Goal: Task Accomplishment & Management: Use online tool/utility

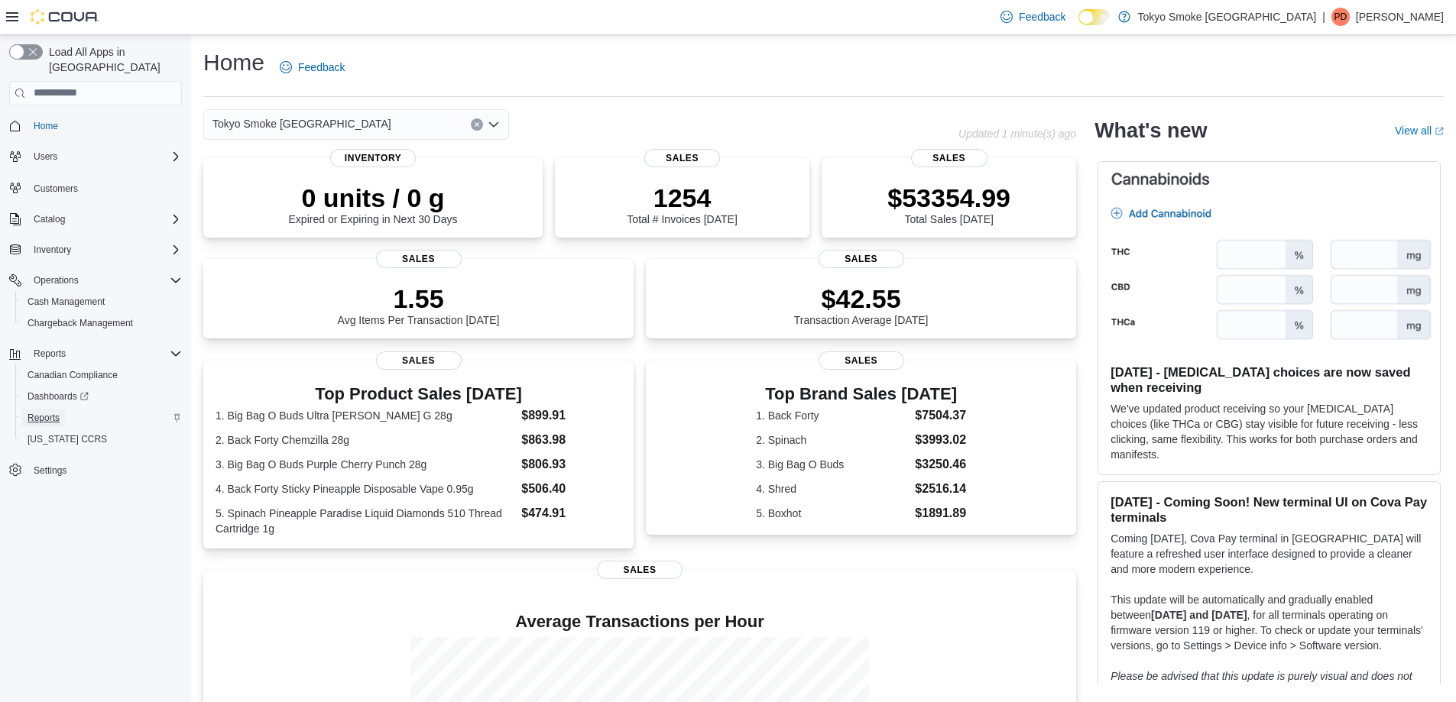
click at [34, 409] on span "Reports" at bounding box center [44, 418] width 32 height 18
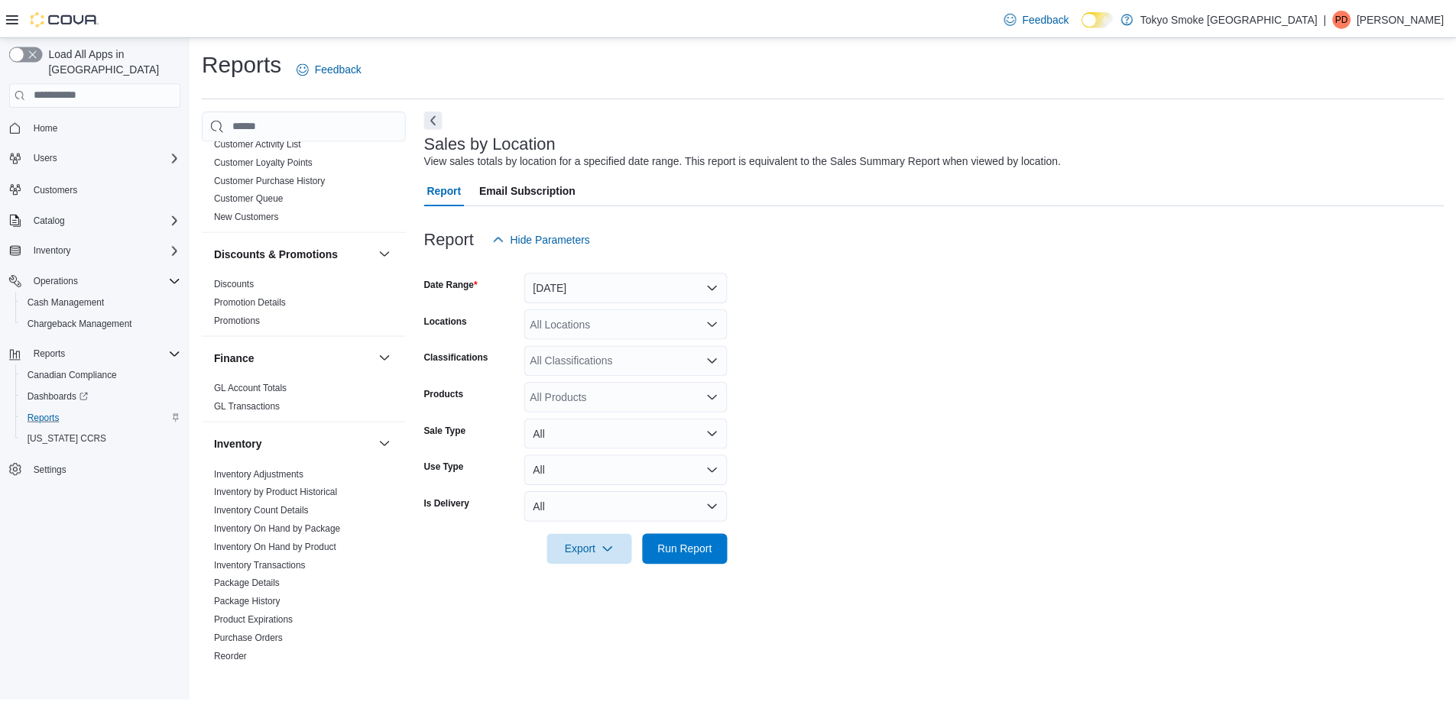
scroll to position [632, 0]
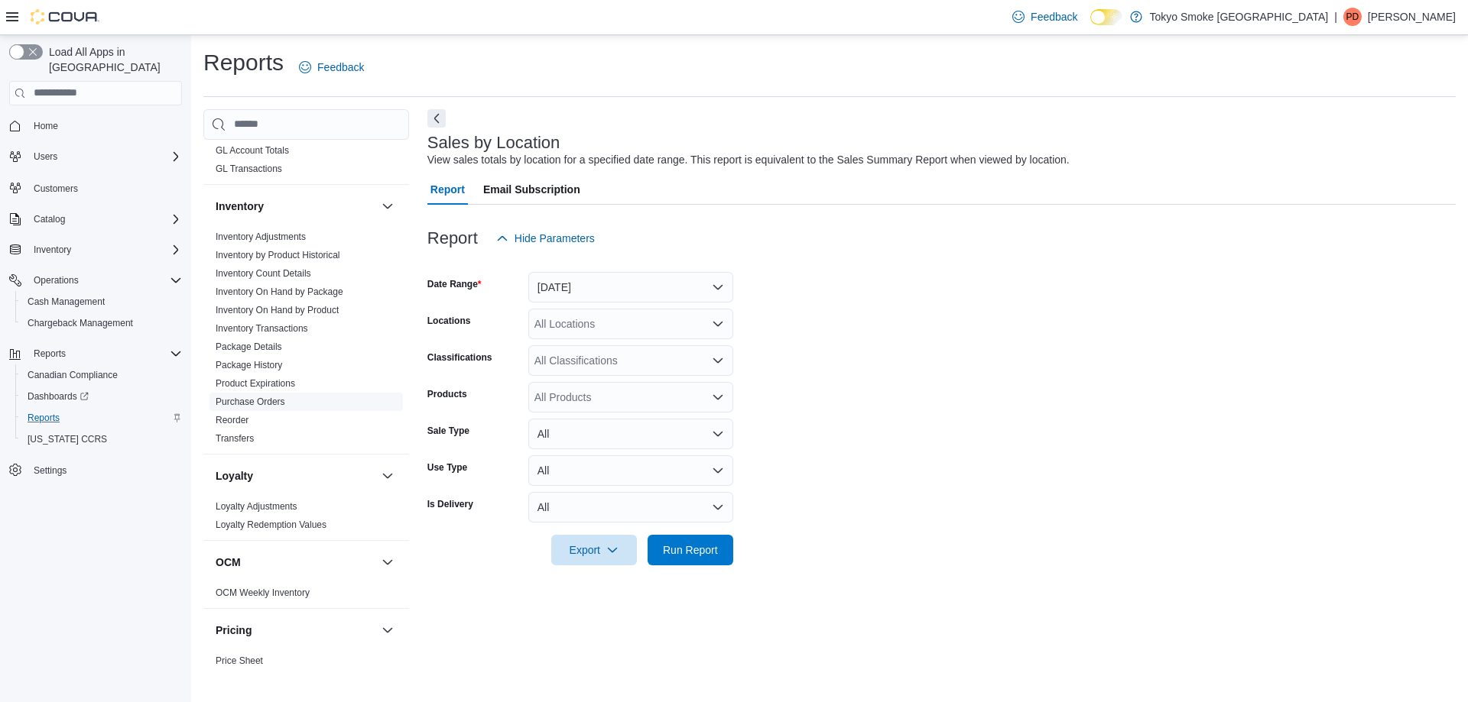
click at [242, 397] on link "Purchase Orders" at bounding box center [251, 402] width 70 height 11
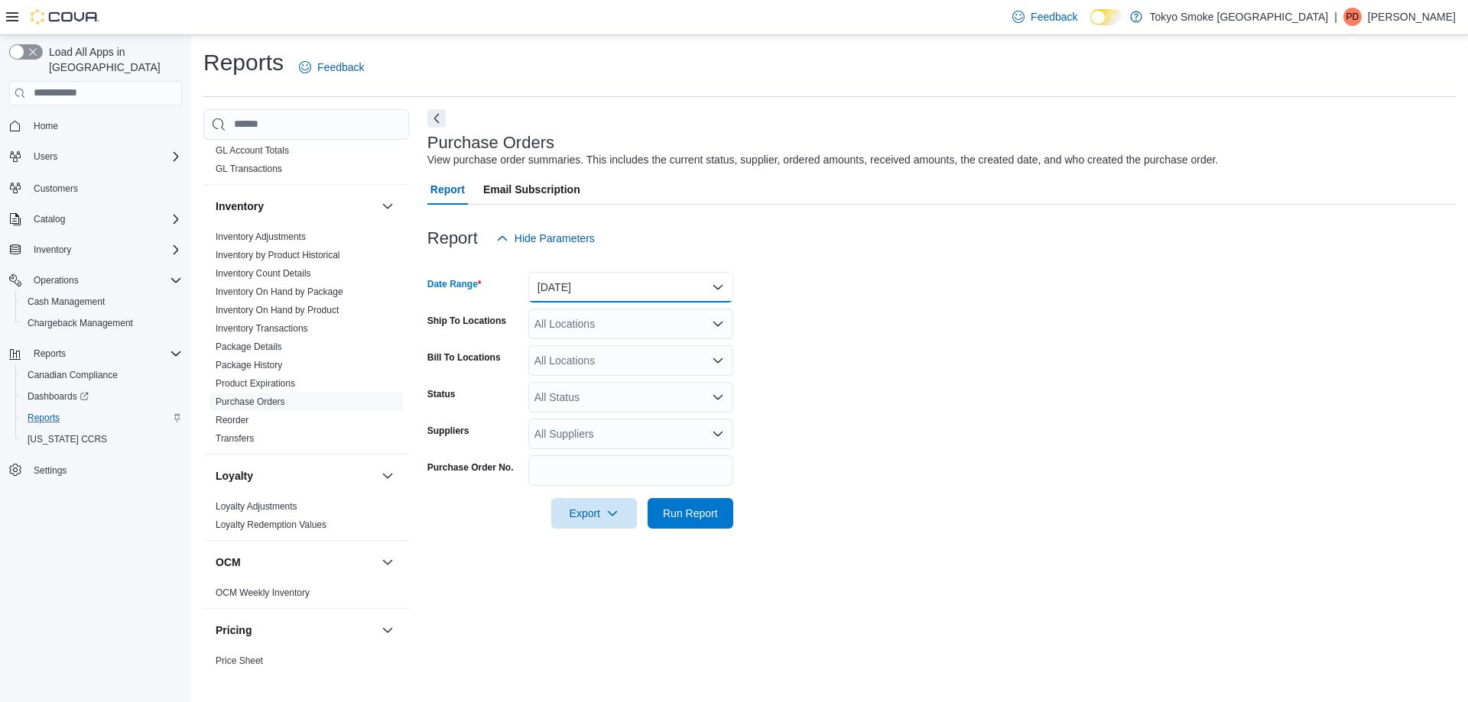
click at [553, 283] on button "[DATE]" at bounding box center [630, 287] width 205 height 31
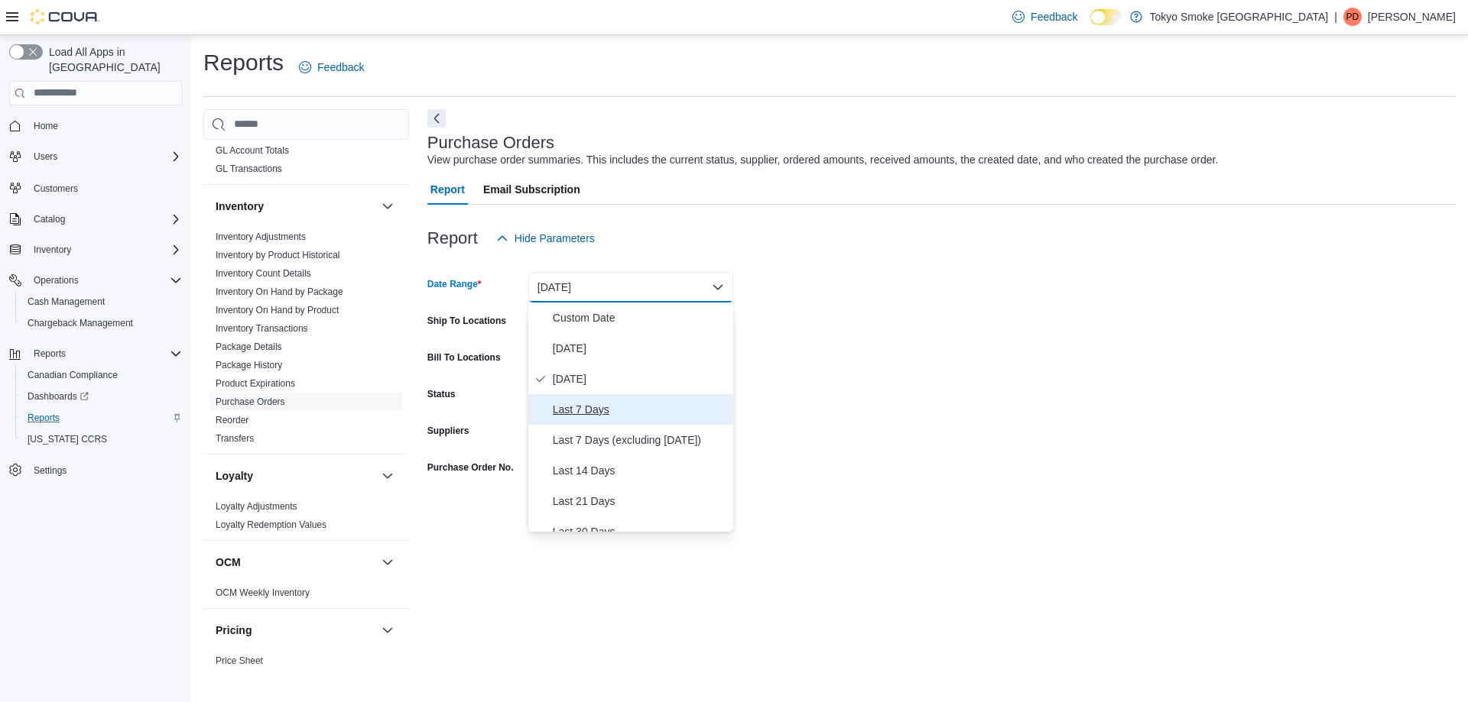
click at [585, 413] on span "Last 7 Days" at bounding box center [640, 410] width 174 height 18
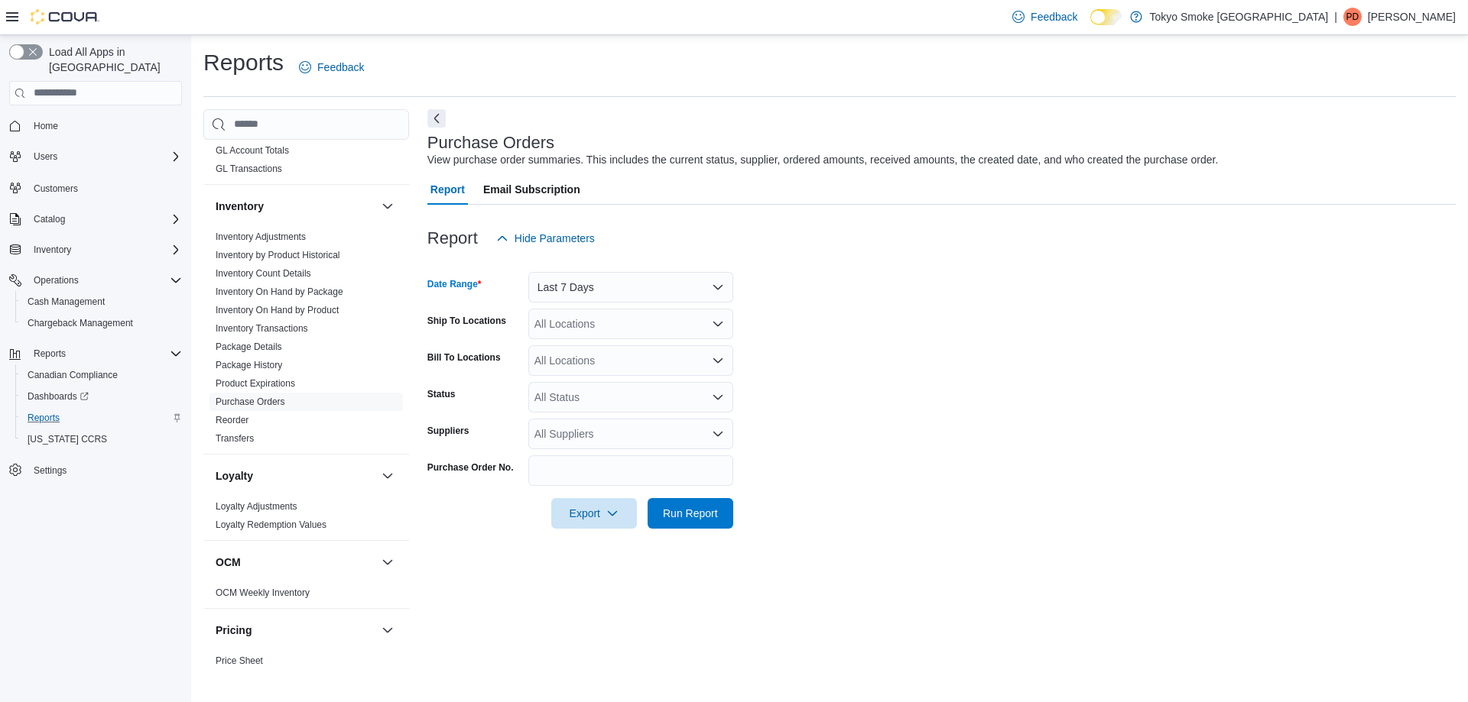
click at [570, 319] on div "All Locations" at bounding box center [630, 324] width 205 height 31
type input "***"
click at [584, 345] on span "[GEOGRAPHIC_DATA]" at bounding box center [625, 349] width 112 height 15
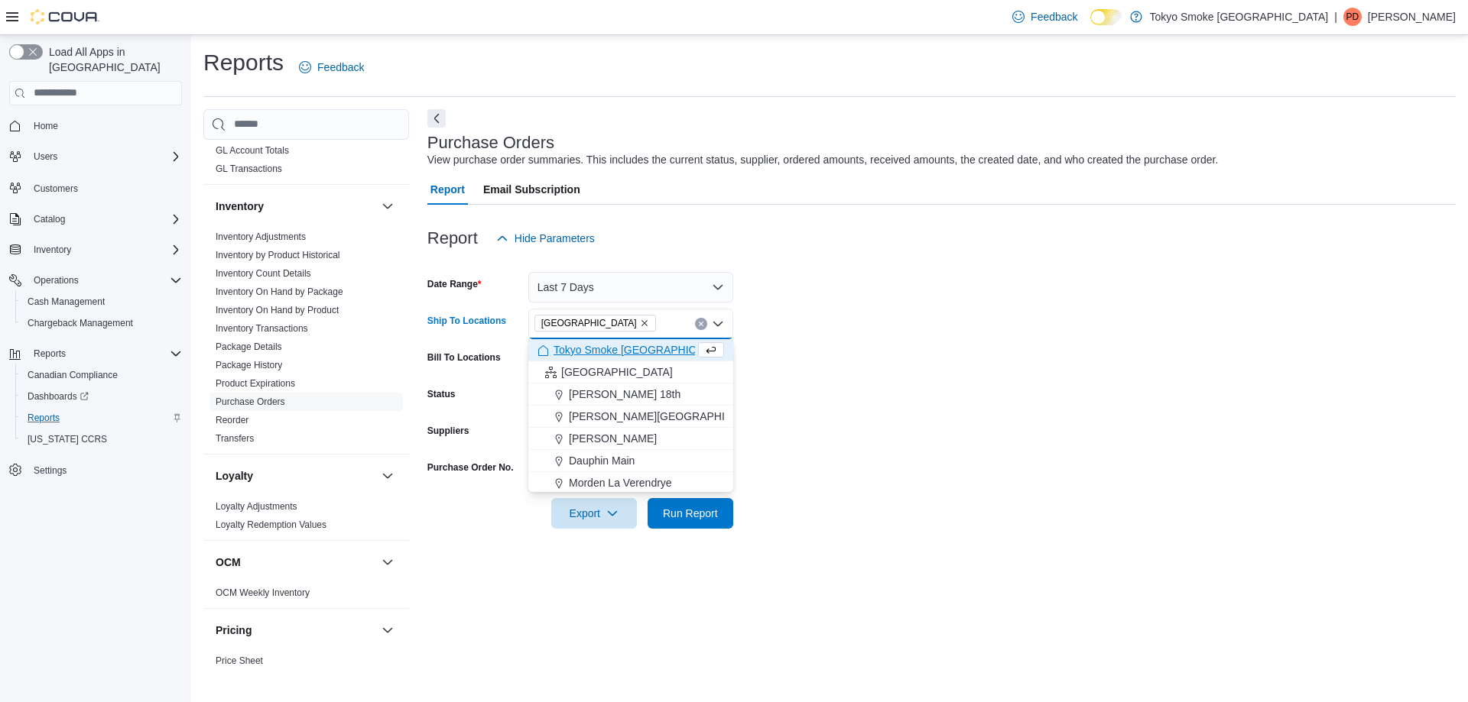
click at [1020, 361] on form "Date Range Last 7 Days Ship To Locations [GEOGRAPHIC_DATA] Combo box. Selected.…" at bounding box center [941, 391] width 1028 height 275
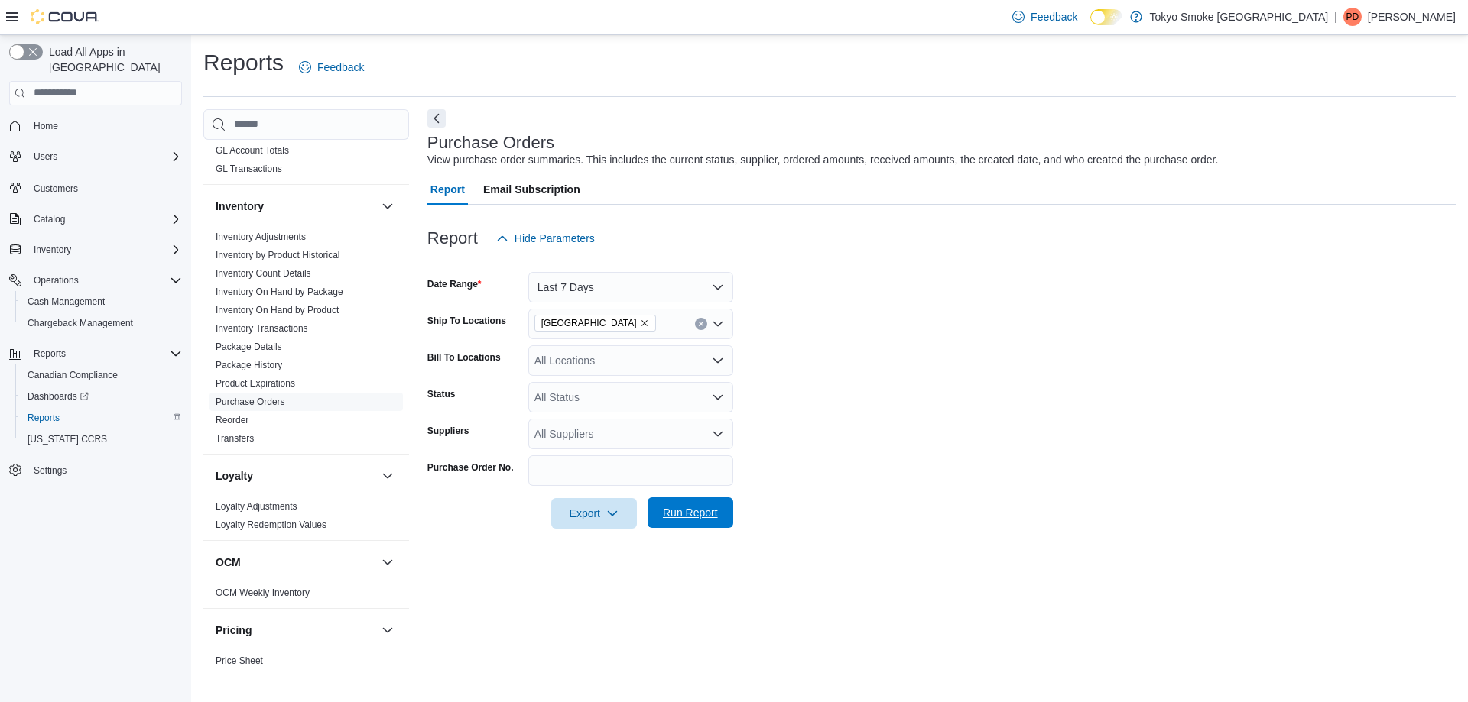
click at [718, 509] on span "Run Report" at bounding box center [690, 513] width 67 height 31
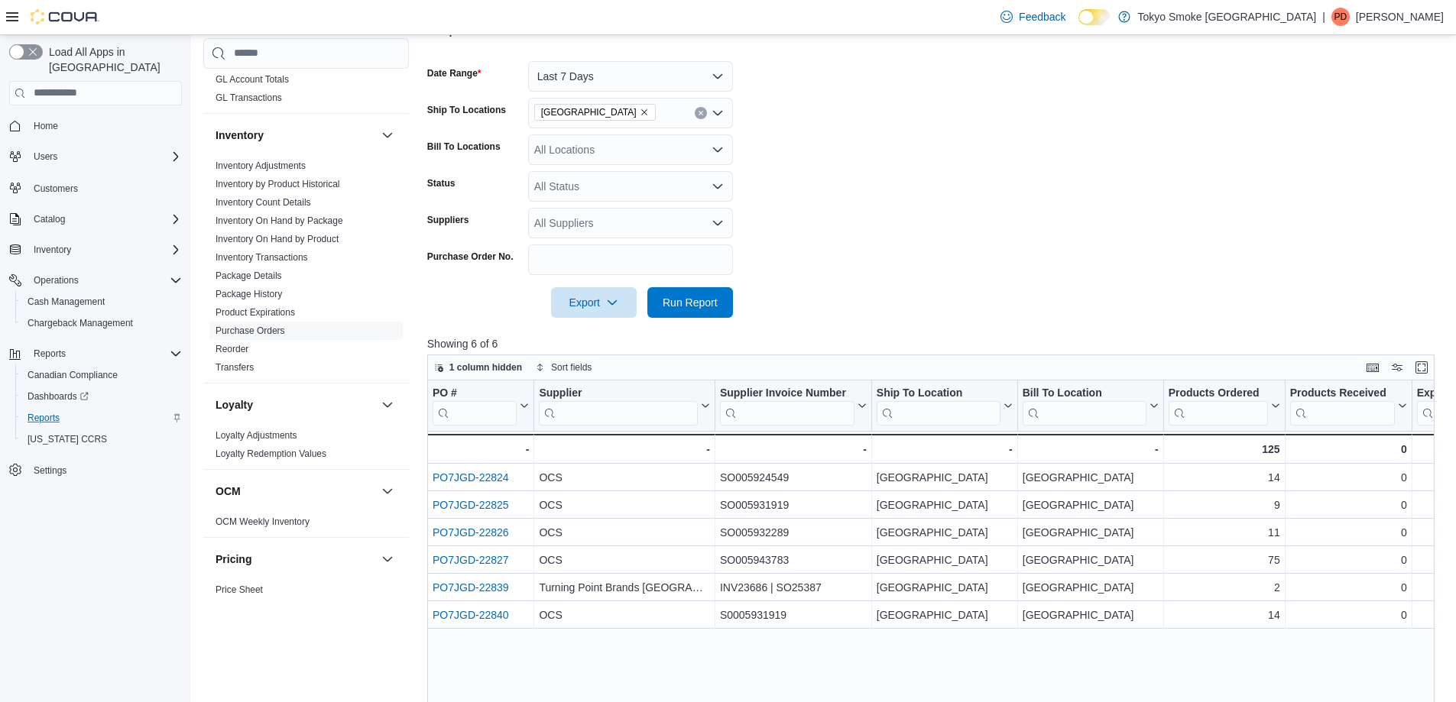
scroll to position [229, 0]
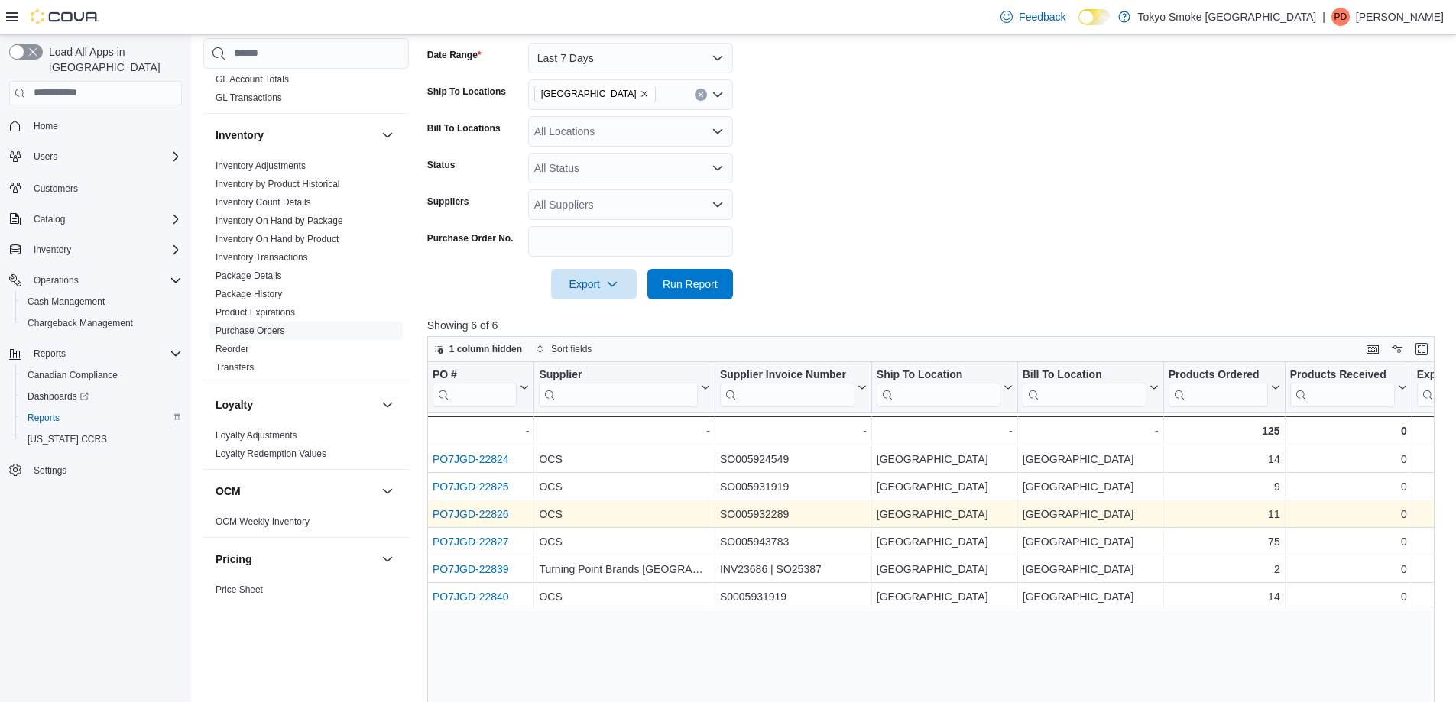
click at [493, 521] on div "PO7JGD-22826" at bounding box center [481, 514] width 96 height 18
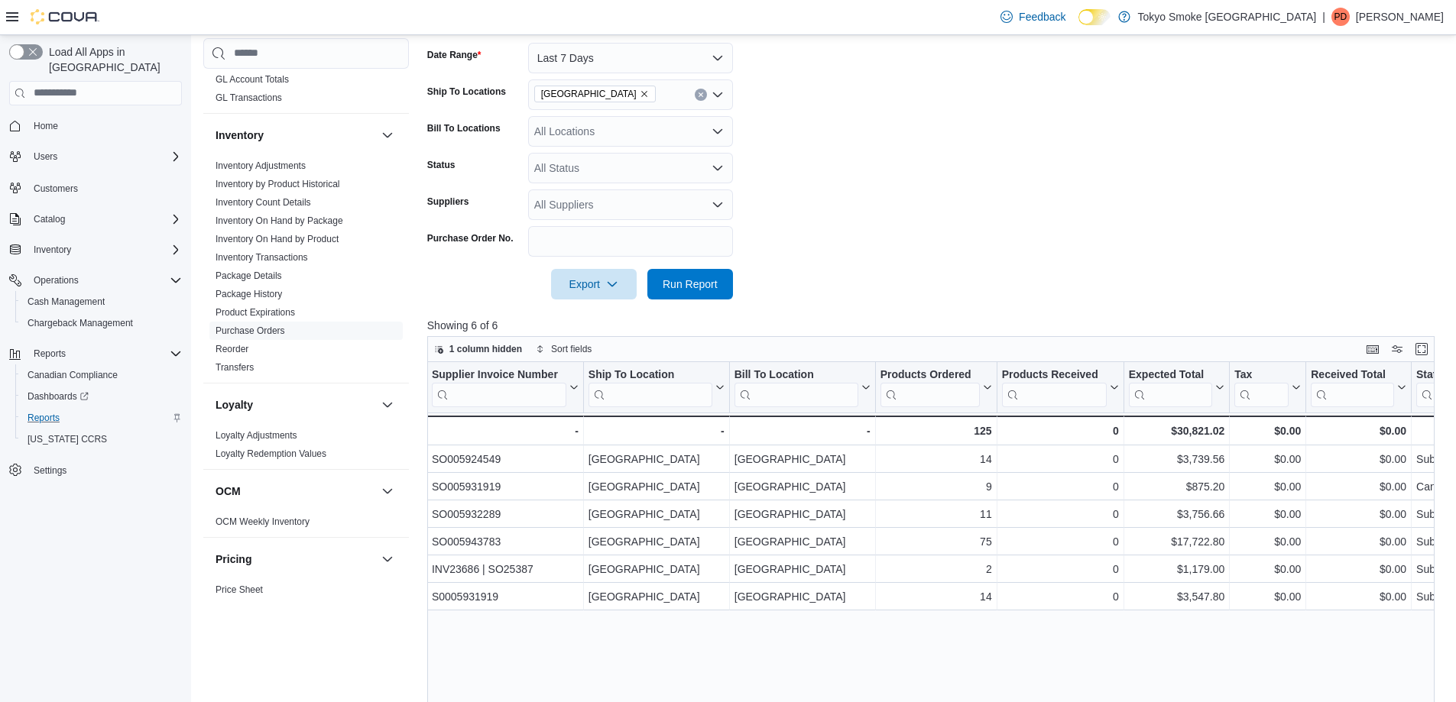
scroll to position [0, 0]
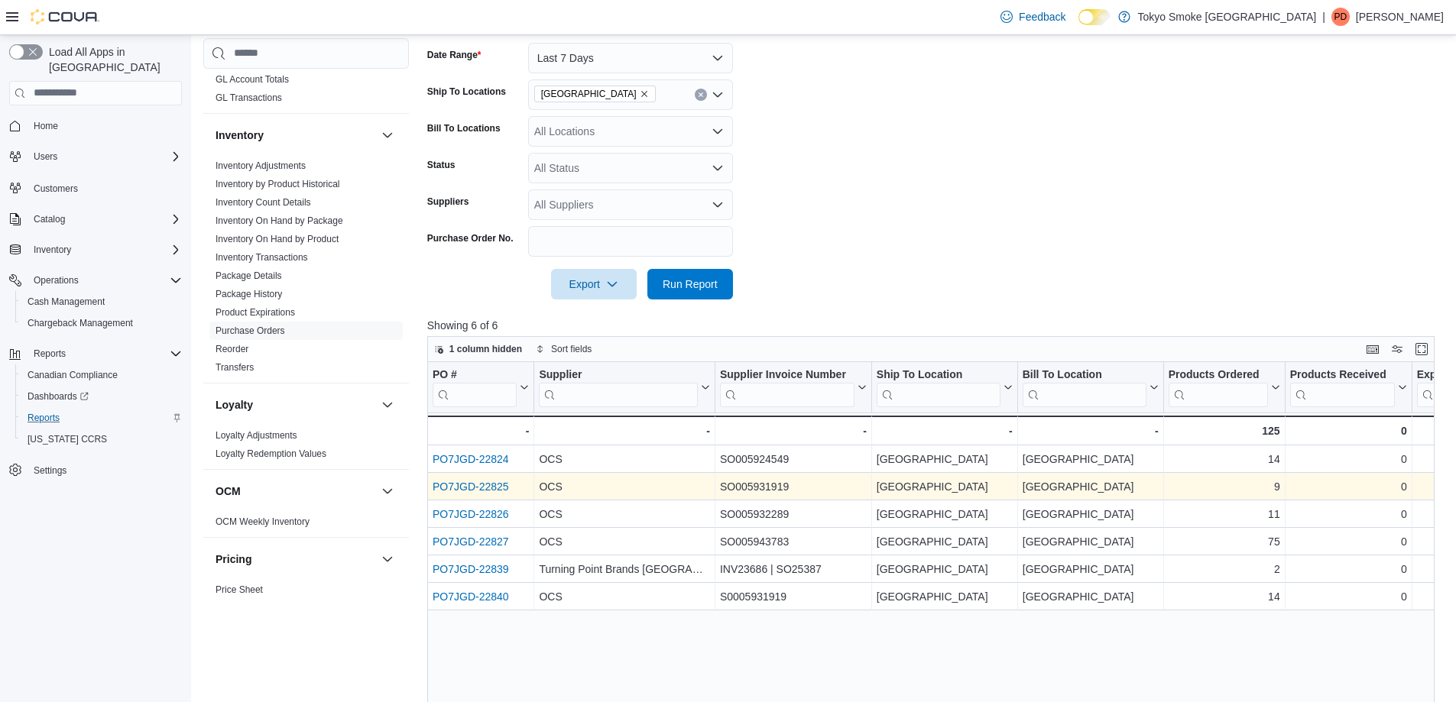
click at [474, 489] on link "PO7JGD-22825" at bounding box center [471, 487] width 76 height 12
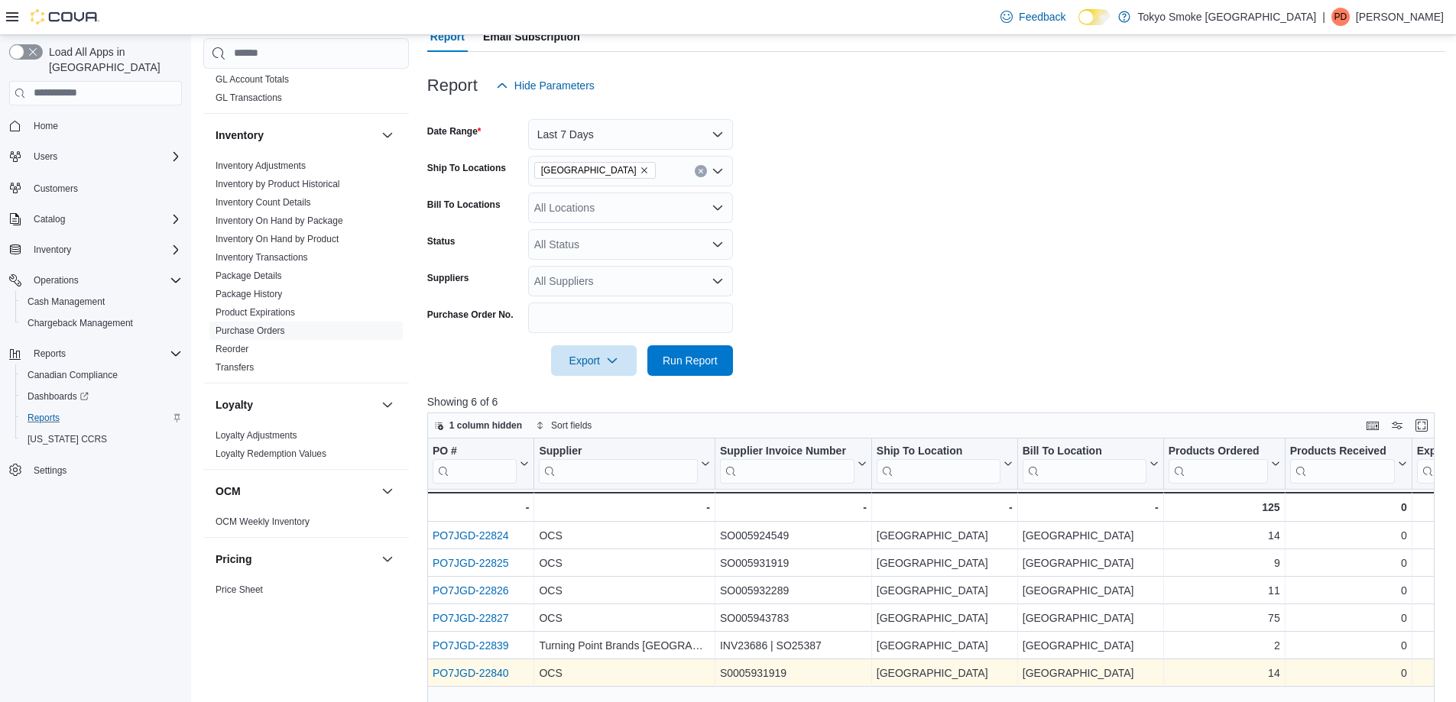
scroll to position [229, 0]
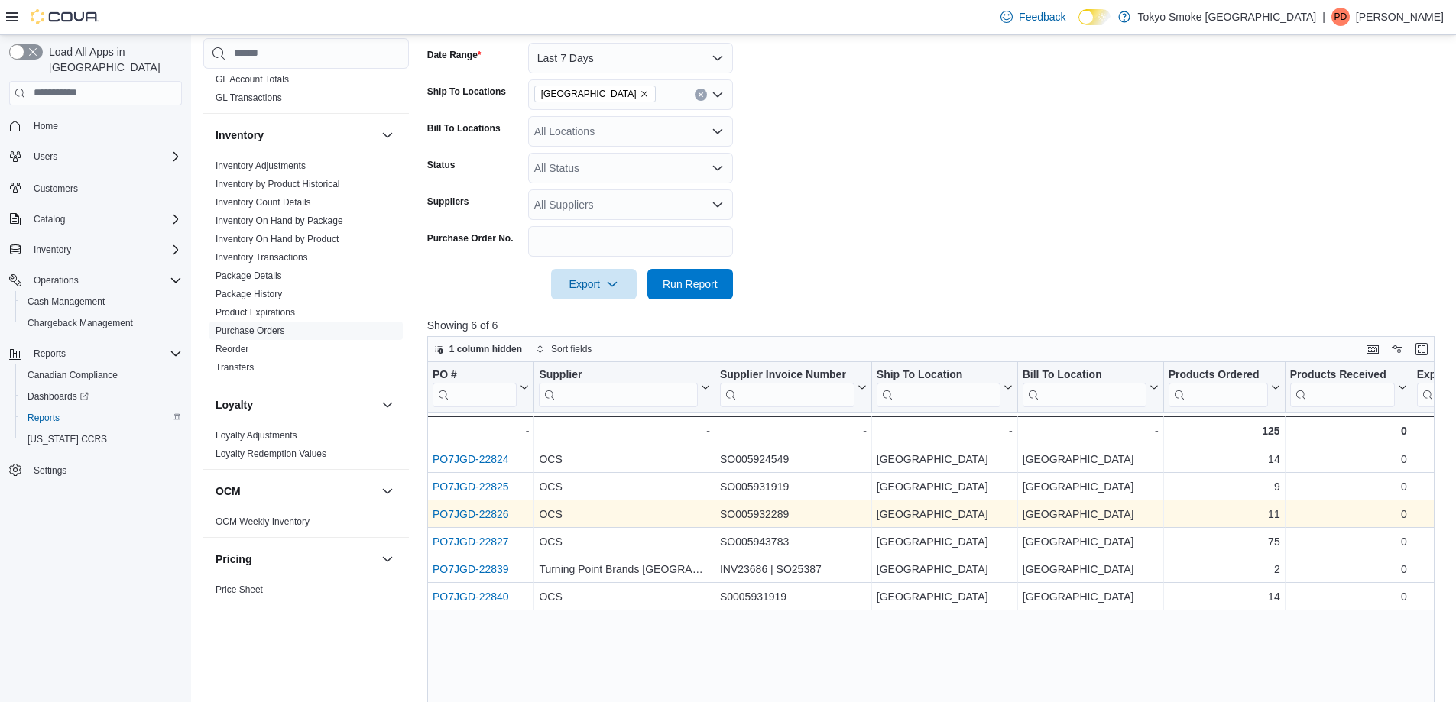
click at [486, 518] on link "PO7JGD-22826" at bounding box center [471, 514] width 76 height 12
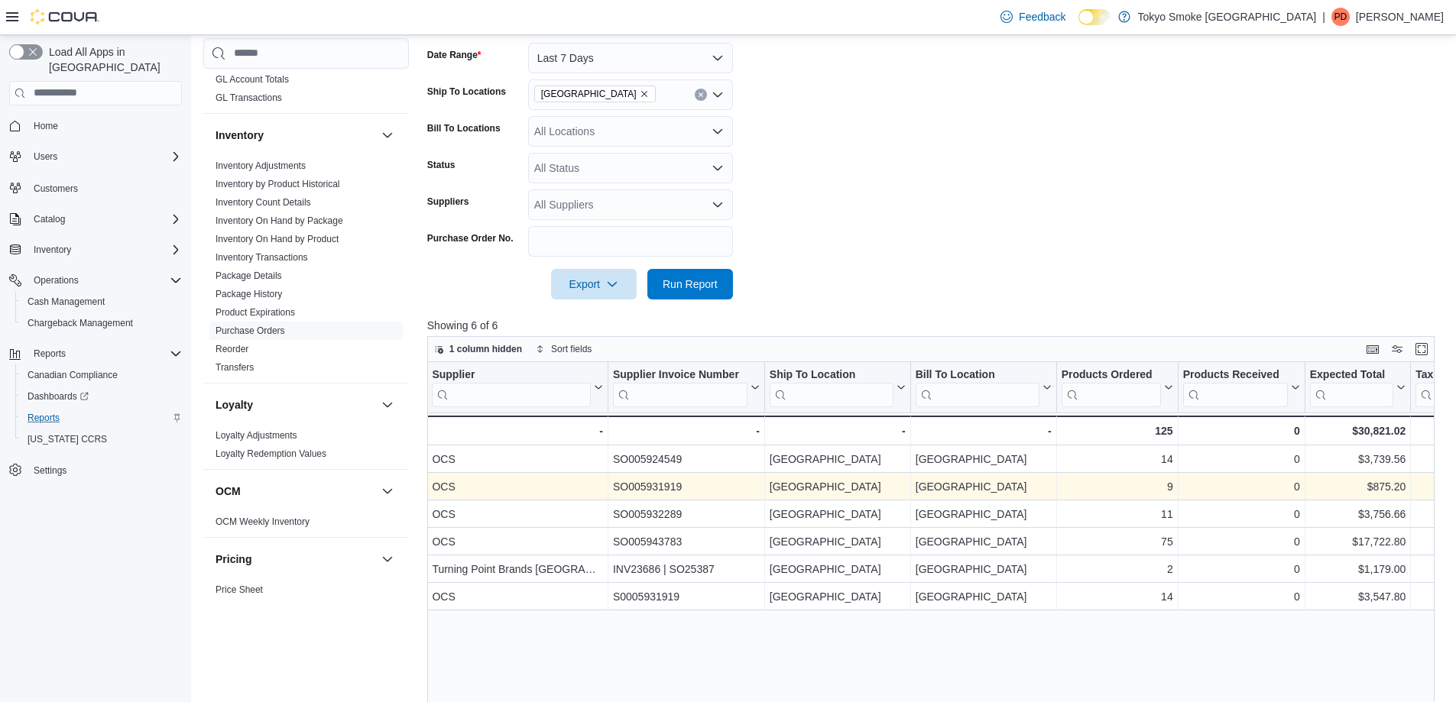
scroll to position [0, 0]
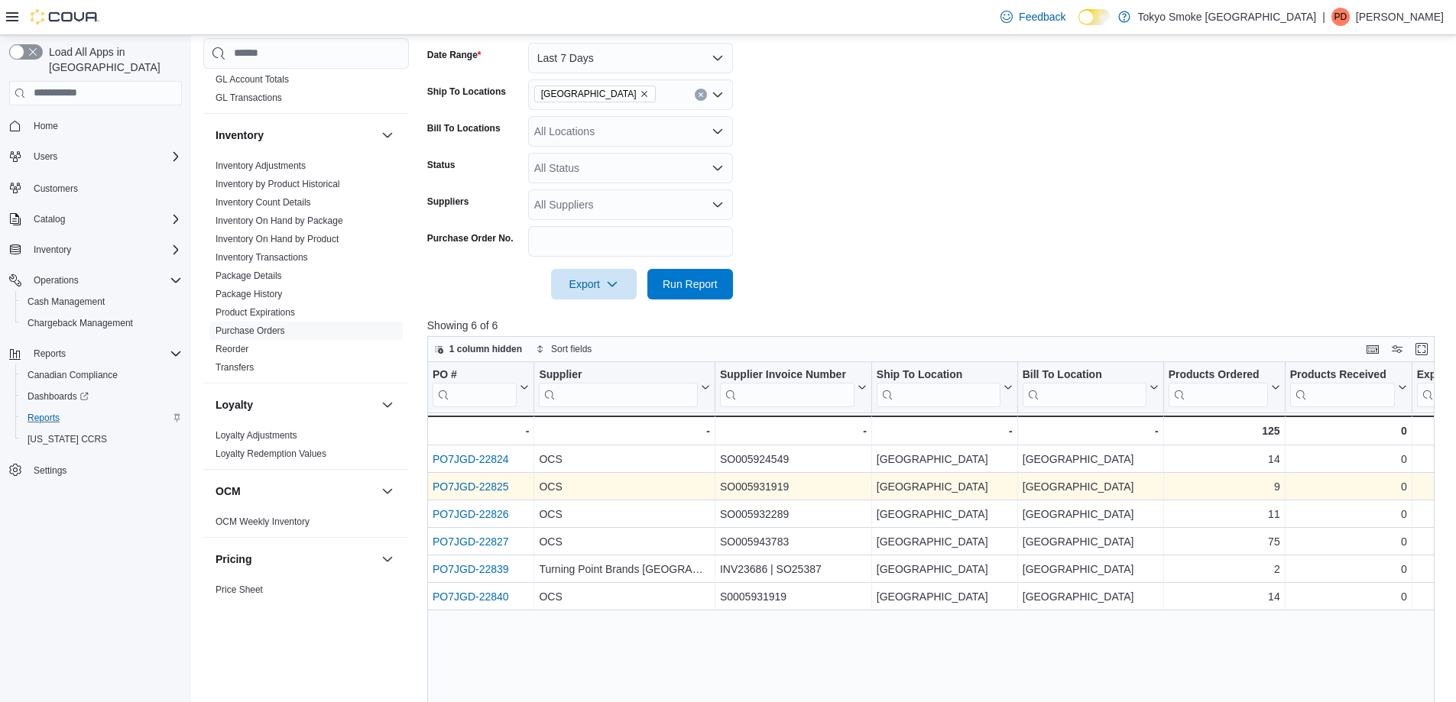
click at [492, 490] on link "PO7JGD-22825" at bounding box center [471, 487] width 76 height 12
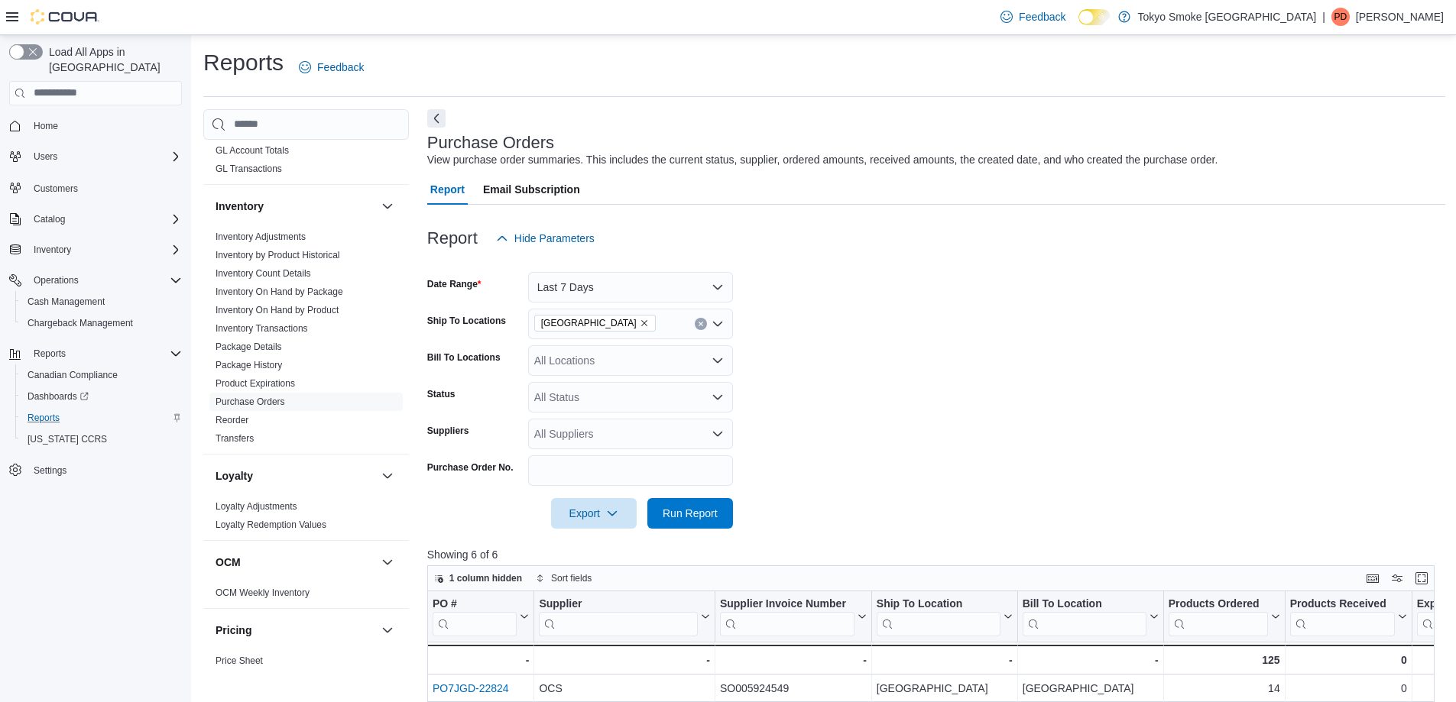
click at [1364, 16] on p "[PERSON_NAME]" at bounding box center [1400, 17] width 88 height 18
click at [1358, 155] on span "Sign Out" at bounding box center [1345, 148] width 41 height 15
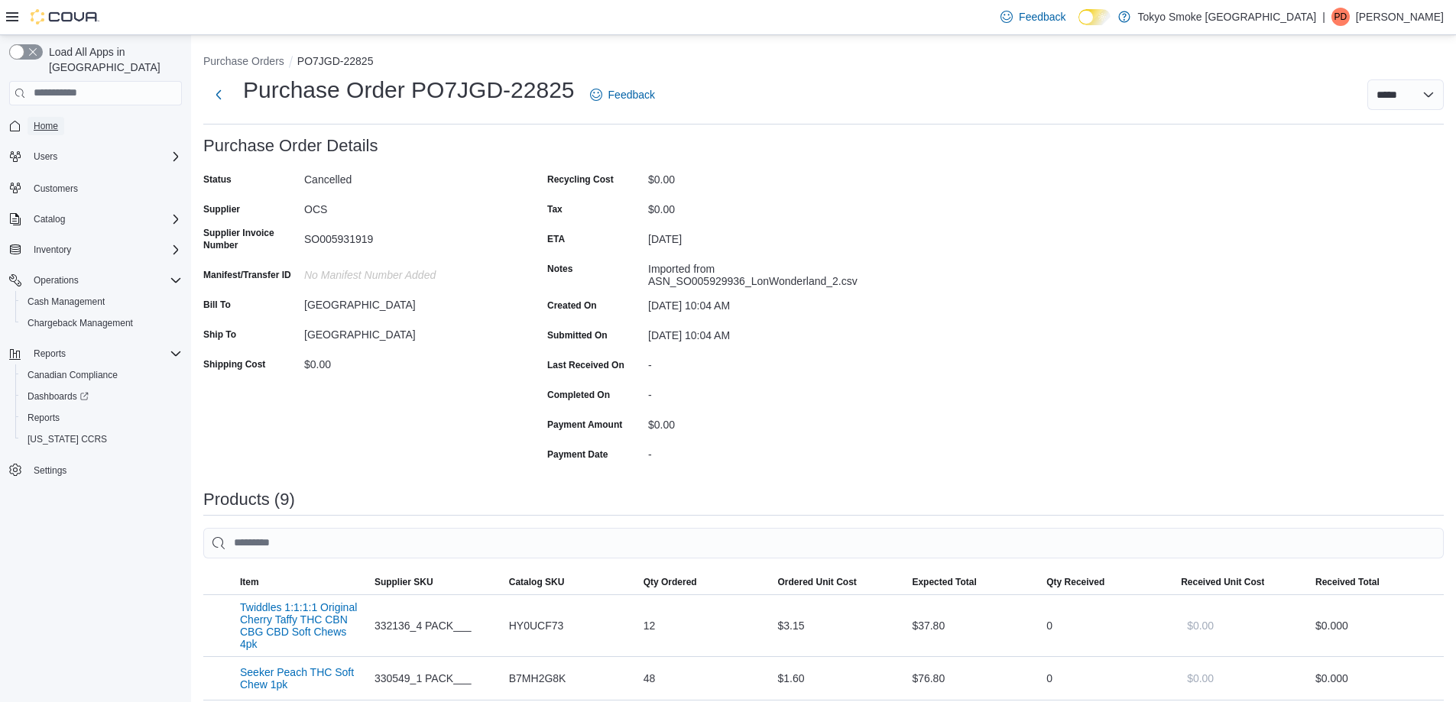
click at [60, 117] on link "Home" at bounding box center [46, 126] width 37 height 18
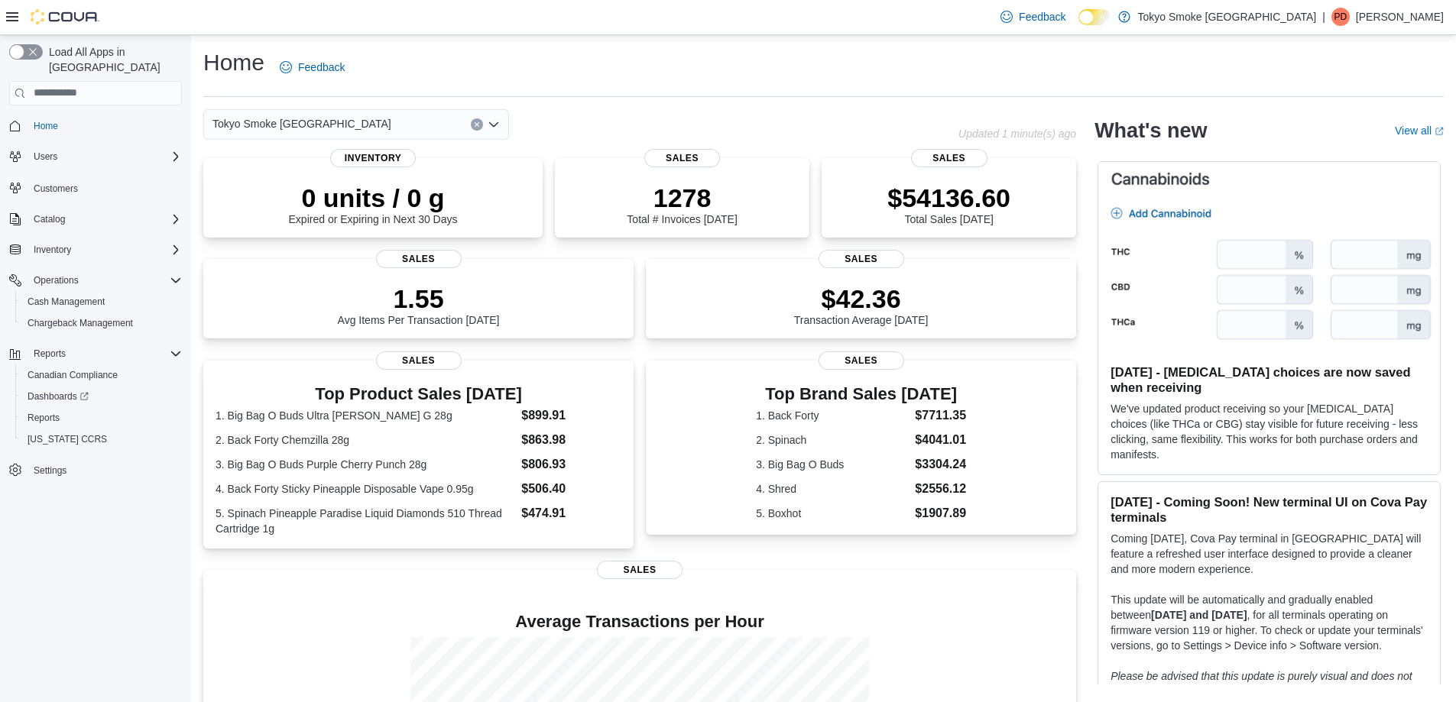
click at [1393, 25] on p "[PERSON_NAME]" at bounding box center [1400, 17] width 88 height 18
click at [1339, 148] on span "Sign Out" at bounding box center [1345, 148] width 41 height 15
